Goal: Information Seeking & Learning: Find specific fact

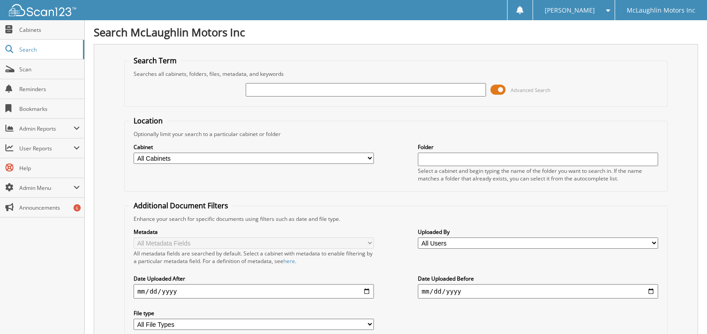
click at [277, 87] on input "text" at bounding box center [366, 89] width 240 height 13
type input "ph211358"
click at [245, 160] on select "All Cabinets ACCOUNTS PAYABLE ACCOUNTS RECEIVABLE ACTIVE EMPLOYEE FILES APPLICA…" at bounding box center [254, 157] width 240 height 11
select select "9053"
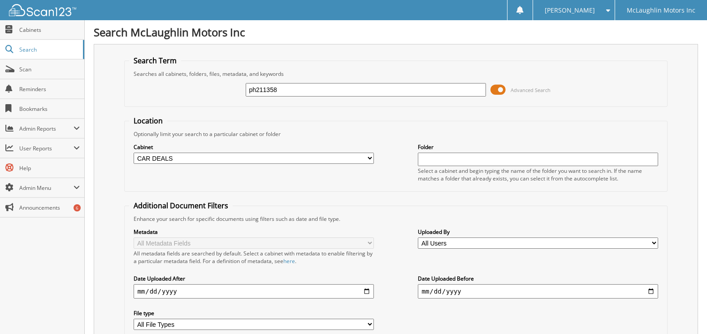
click at [134, 152] on select "All Cabinets ACCOUNTS PAYABLE ACCOUNTS RECEIVABLE ACTIVE EMPLOYEE FILES APPLICA…" at bounding box center [254, 157] width 240 height 11
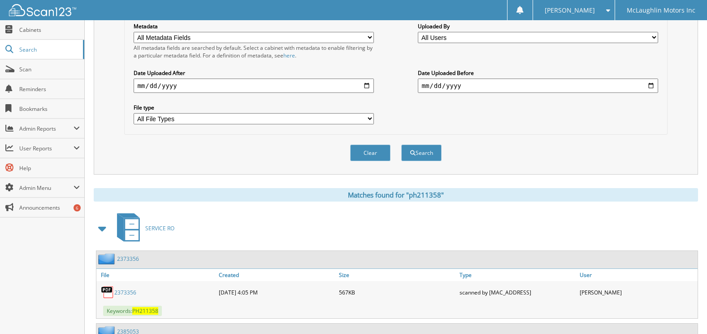
scroll to position [269, 0]
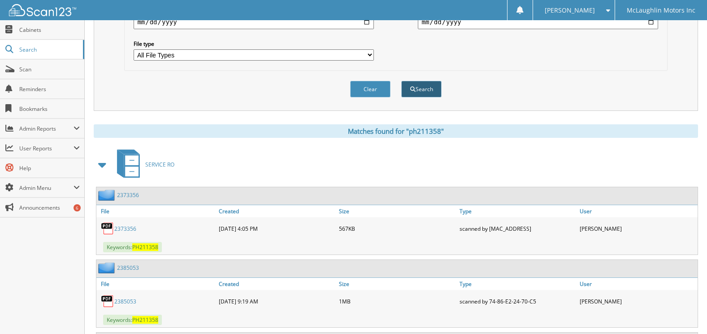
click at [421, 88] on button "Search" at bounding box center [421, 89] width 40 height 17
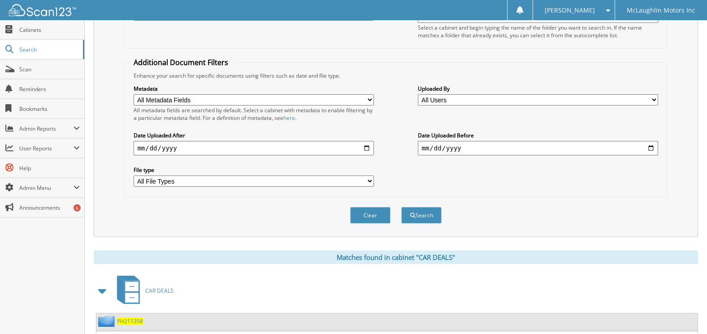
scroll to position [217, 0]
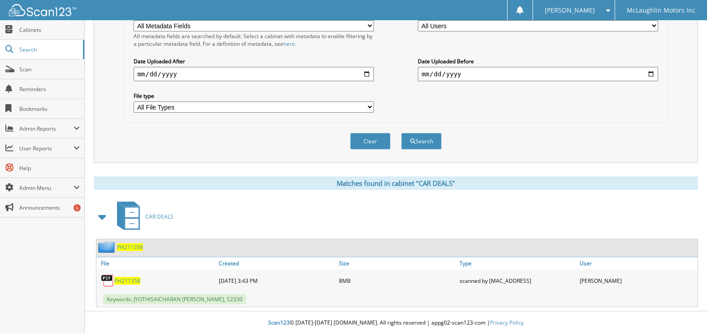
click at [124, 278] on span "PH211358" at bounding box center [127, 281] width 26 height 8
click at [125, 277] on span "PH211358" at bounding box center [127, 281] width 26 height 8
click at [130, 282] on span "PH211358" at bounding box center [127, 281] width 26 height 8
click at [132, 282] on span "PH211358" at bounding box center [127, 281] width 26 height 8
click at [128, 281] on span "PH211358" at bounding box center [127, 281] width 26 height 8
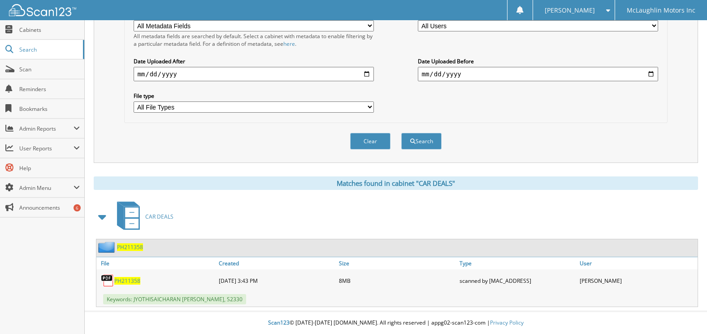
click at [128, 280] on span "PH211358" at bounding box center [127, 281] width 26 height 8
click at [107, 279] on img at bounding box center [107, 279] width 13 height 13
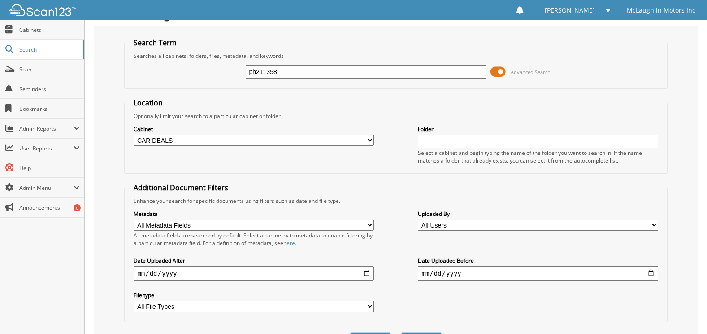
scroll to position [0, 0]
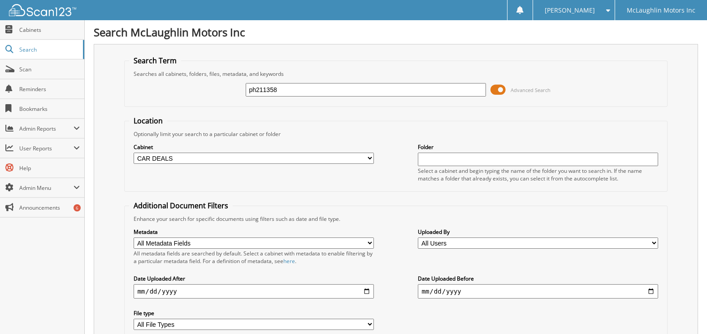
drag, startPoint x: 292, startPoint y: 88, endPoint x: 228, endPoint y: 91, distance: 64.6
click at [228, 91] on div "ph211358 Advanced Search" at bounding box center [395, 90] width 533 height 24
type input "p1909268"
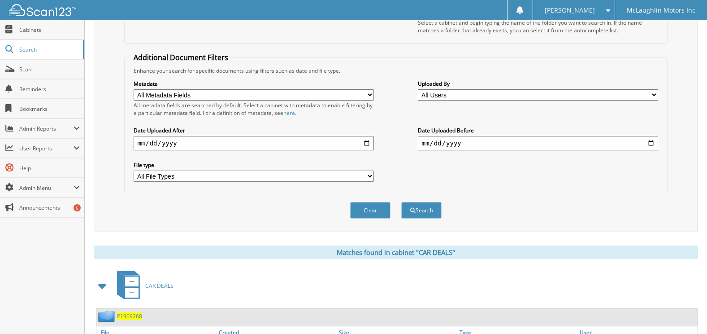
scroll to position [217, 0]
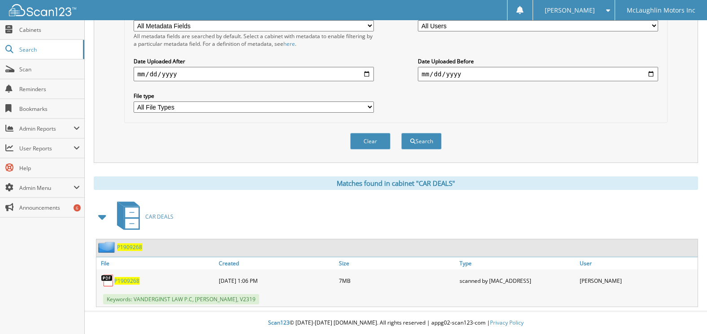
click at [132, 279] on span "P1909268" at bounding box center [126, 281] width 25 height 8
